Goal: Transaction & Acquisition: Download file/media

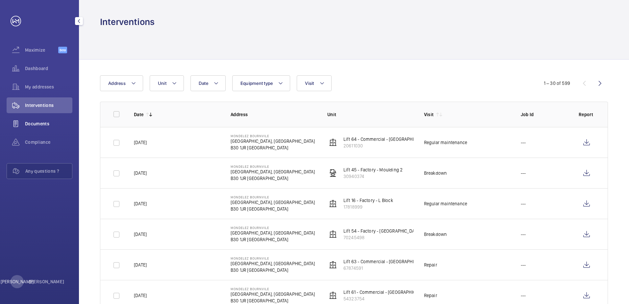
click at [46, 131] on div "Documents" at bounding box center [40, 124] width 66 height 16
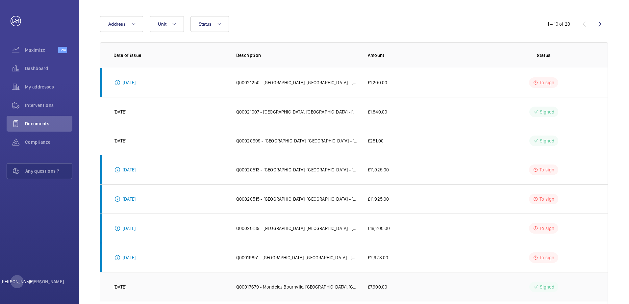
scroll to position [131, 0]
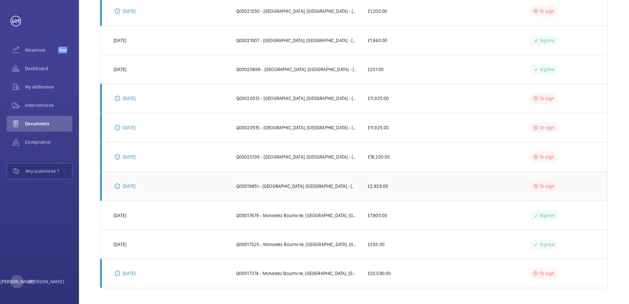
click at [344, 189] on p "Q00019851 - [GEOGRAPHIC_DATA], [GEOGRAPHIC_DATA] - [GEOGRAPHIC_DATA] | GWS - Mo…" at bounding box center [296, 186] width 121 height 7
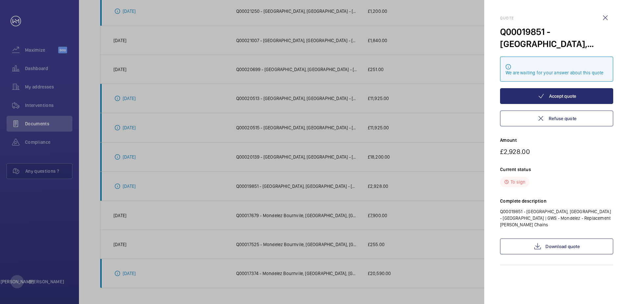
click at [548, 253] on div "Quote Q00019851 - [GEOGRAPHIC_DATA], [GEOGRAPHIC_DATA] - [GEOGRAPHIC_DATA] | GW…" at bounding box center [556, 141] width 113 height 250
click at [551, 247] on link "Download quote" at bounding box center [556, 247] width 113 height 16
click at [418, 138] on div at bounding box center [314, 152] width 629 height 304
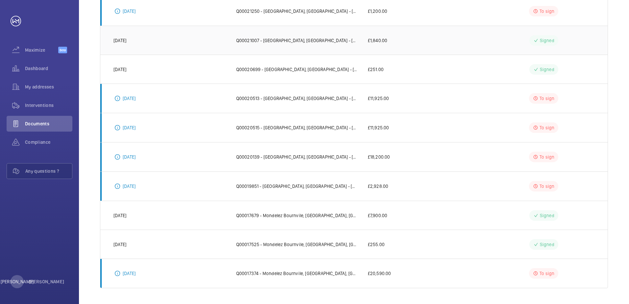
click at [339, 46] on td "Q00021007 - [GEOGRAPHIC_DATA], [GEOGRAPHIC_DATA] - [GEOGRAPHIC_DATA] | GWS - Mo…" at bounding box center [292, 40] width 132 height 29
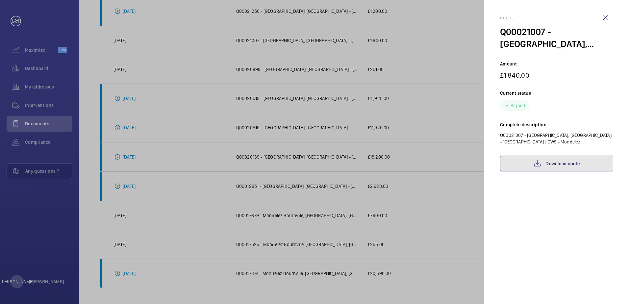
click at [550, 159] on link "Download quote" at bounding box center [556, 164] width 113 height 16
